Goal: Book appointment/travel/reservation

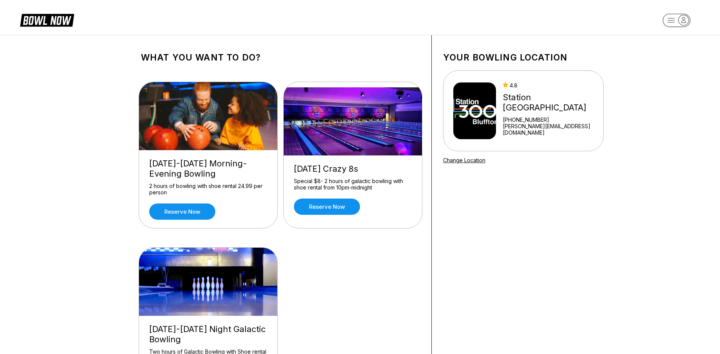
scroll to position [59, 0]
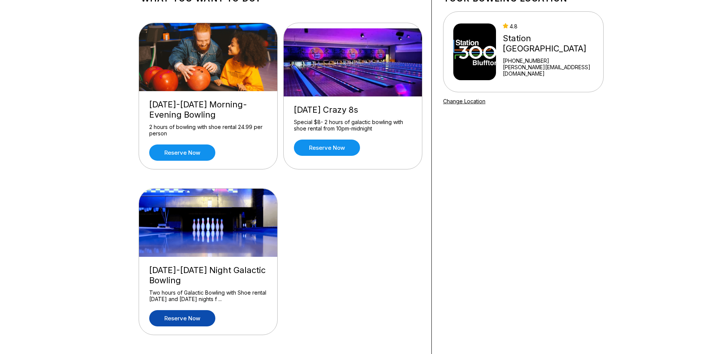
click at [194, 319] on link "Reserve now" at bounding box center [182, 318] width 66 height 16
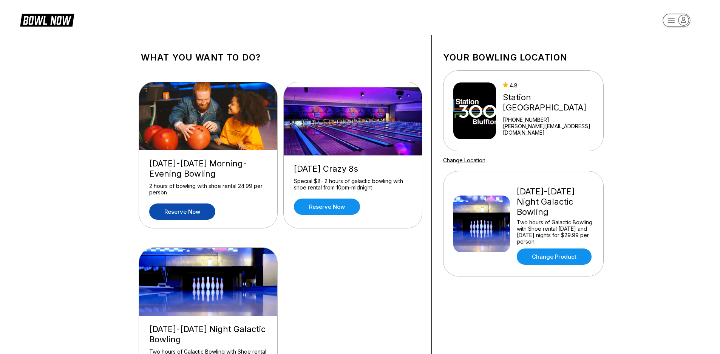
click at [196, 210] on link "Reserve now" at bounding box center [182, 211] width 66 height 16
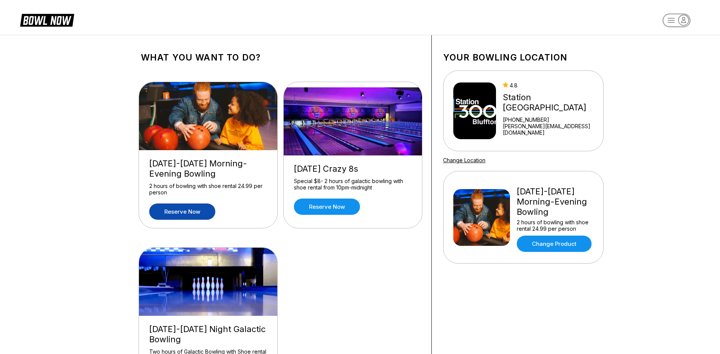
click at [41, 17] on icon at bounding box center [47, 19] width 54 height 14
